Goal: Transaction & Acquisition: Book appointment/travel/reservation

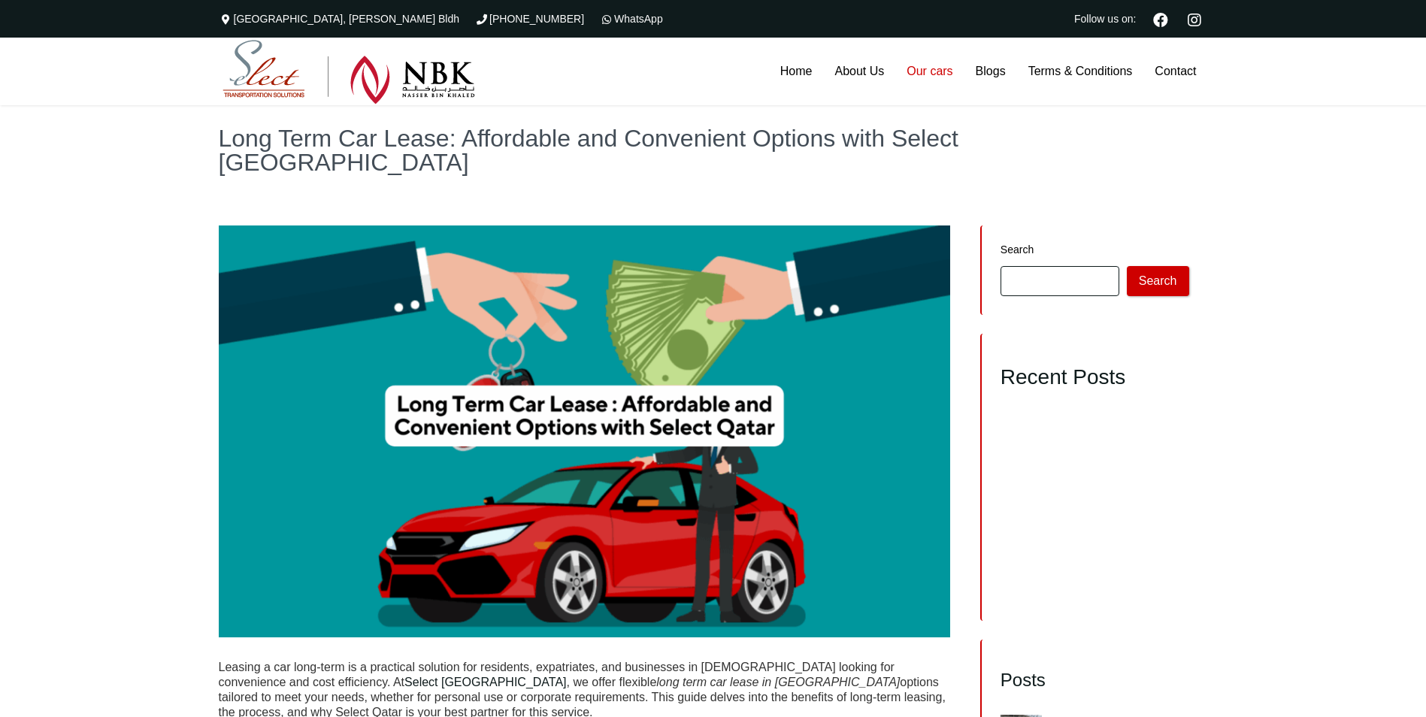
click at [931, 74] on link "Our cars" at bounding box center [929, 72] width 68 height 68
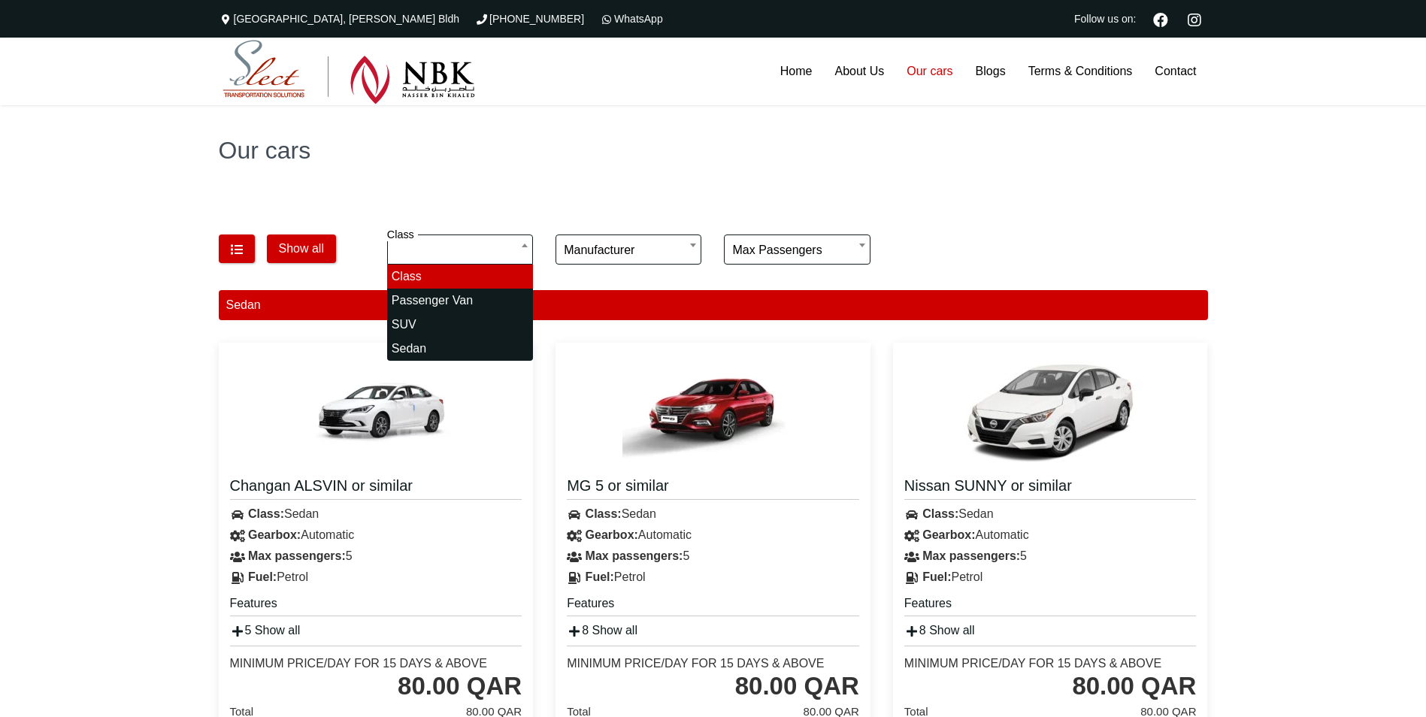
click at [522, 246] on input "search" at bounding box center [460, 249] width 146 height 30
select select "*"
